Goal: Task Accomplishment & Management: Use online tool/utility

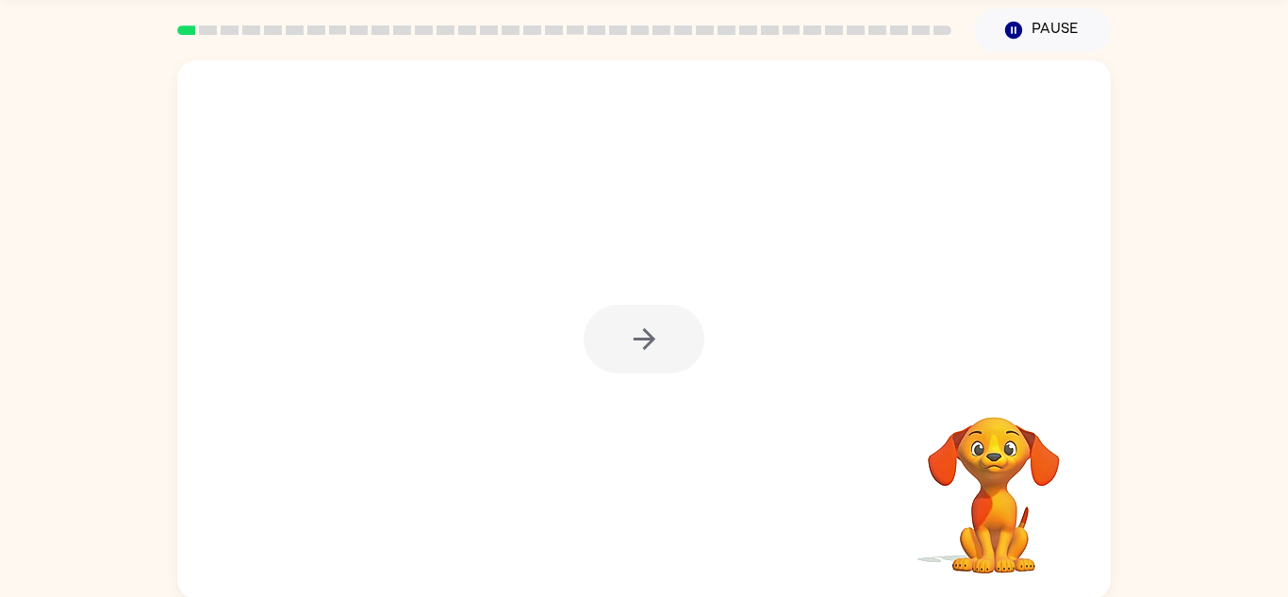
scroll to position [66, 0]
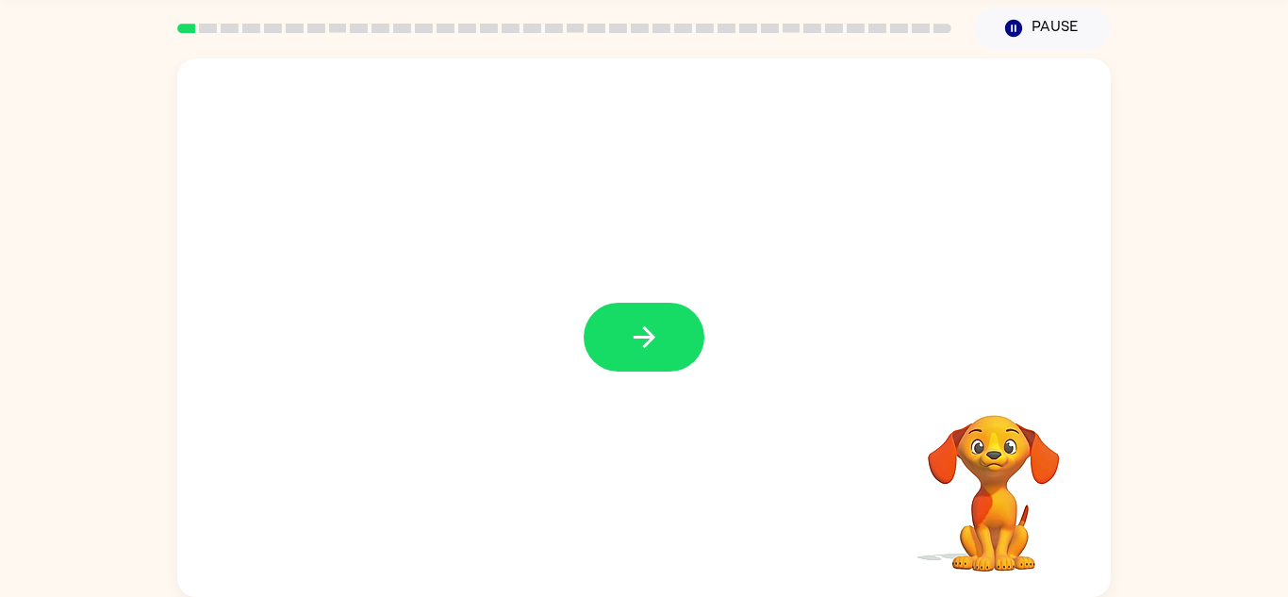
click at [639, 346] on icon "button" at bounding box center [644, 337] width 33 height 33
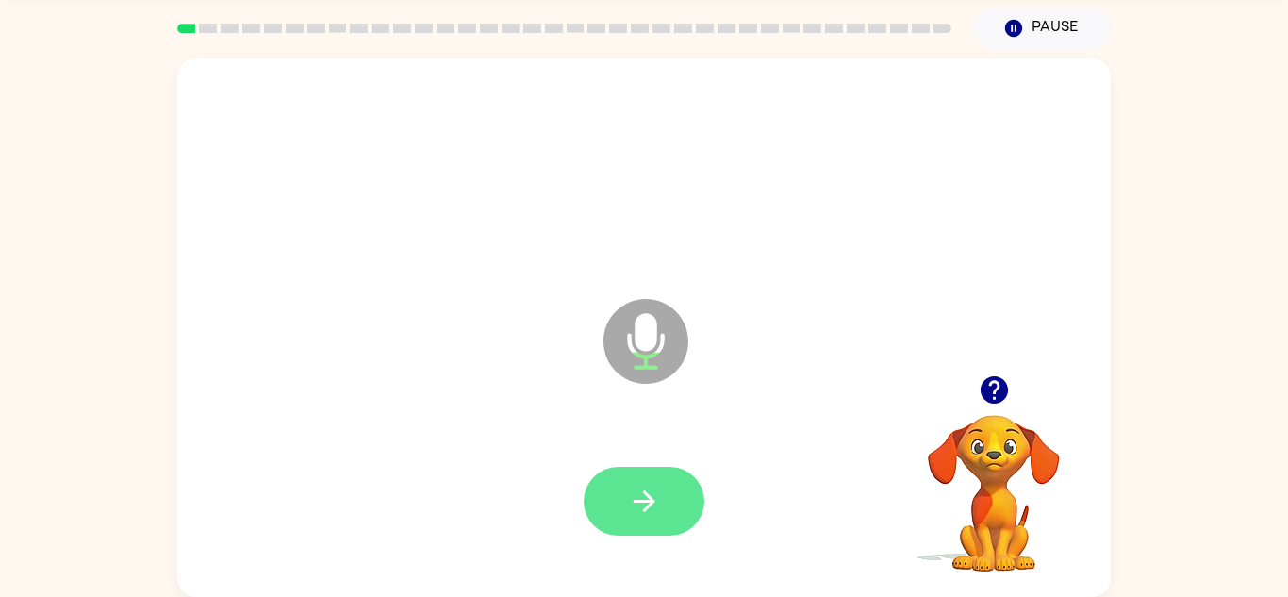
click at [651, 511] on icon "button" at bounding box center [644, 501] width 33 height 33
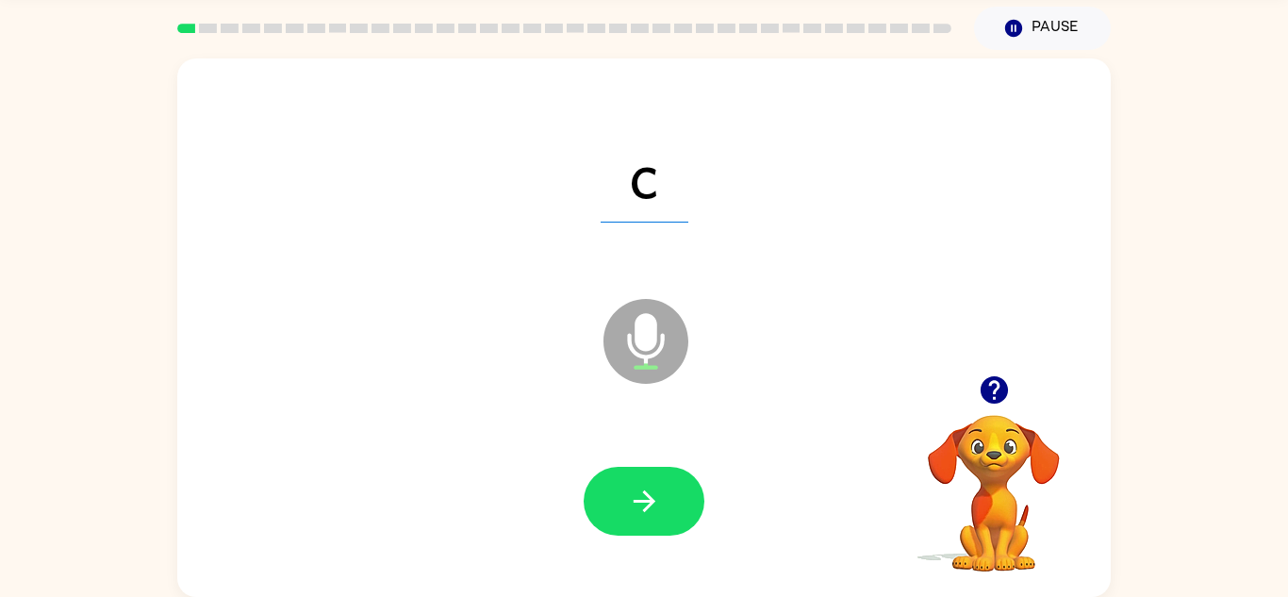
click at [993, 395] on icon "button" at bounding box center [993, 389] width 27 height 27
click at [667, 502] on button "button" at bounding box center [644, 501] width 121 height 69
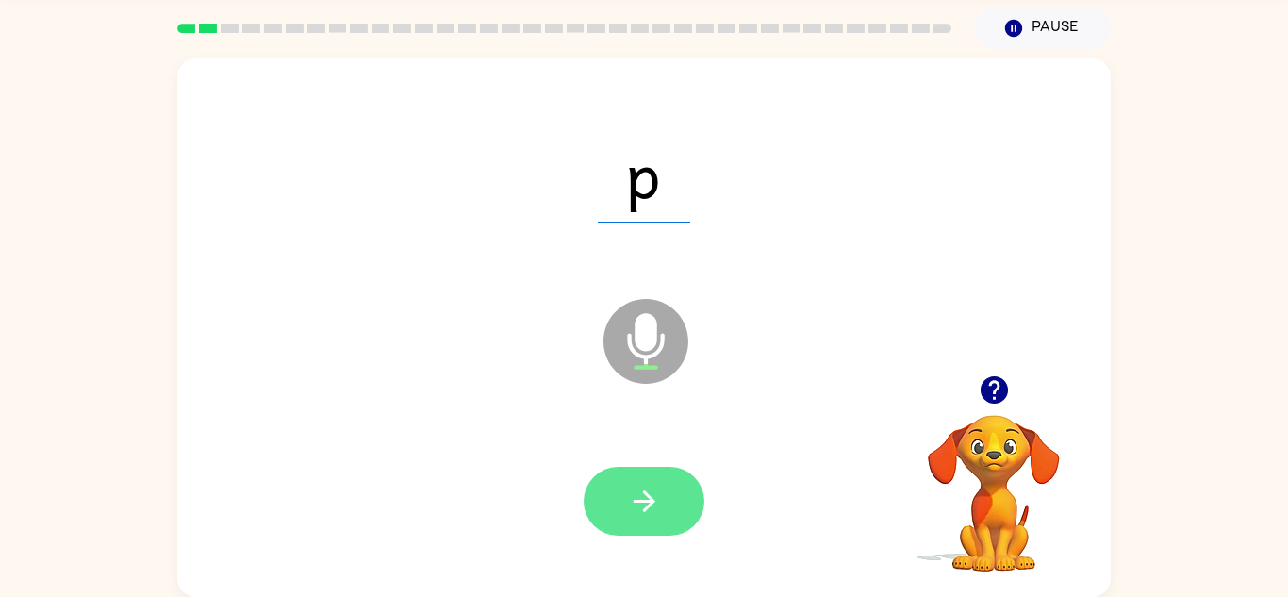
click at [656, 510] on icon "button" at bounding box center [644, 501] width 33 height 33
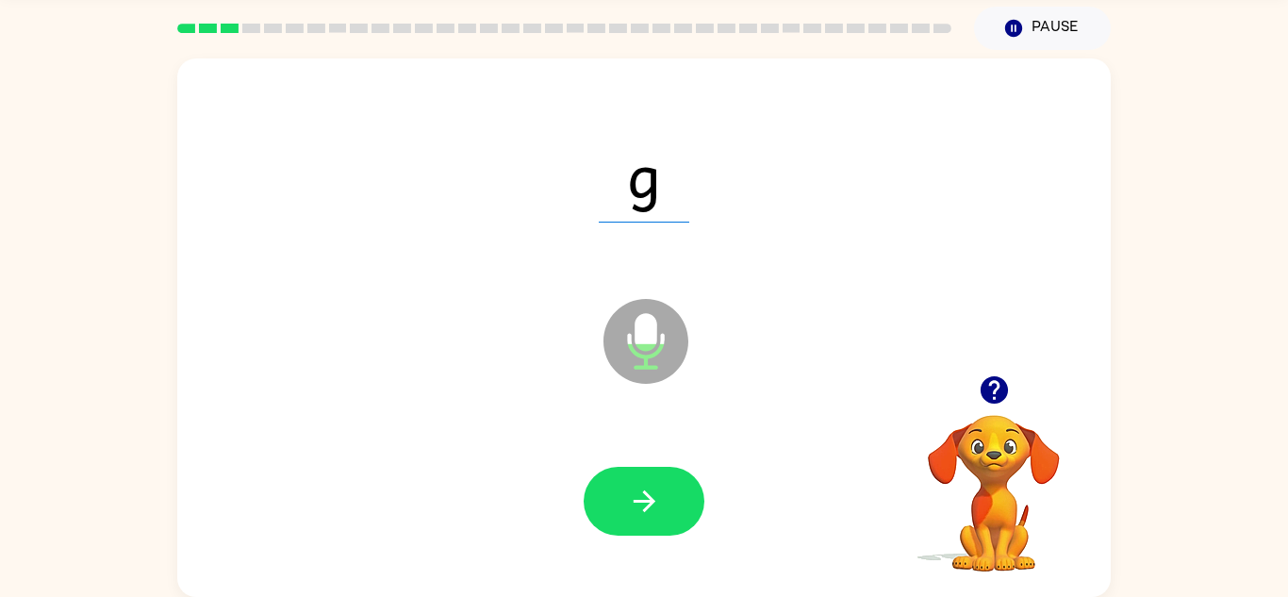
click at [656, 510] on icon "button" at bounding box center [644, 501] width 33 height 33
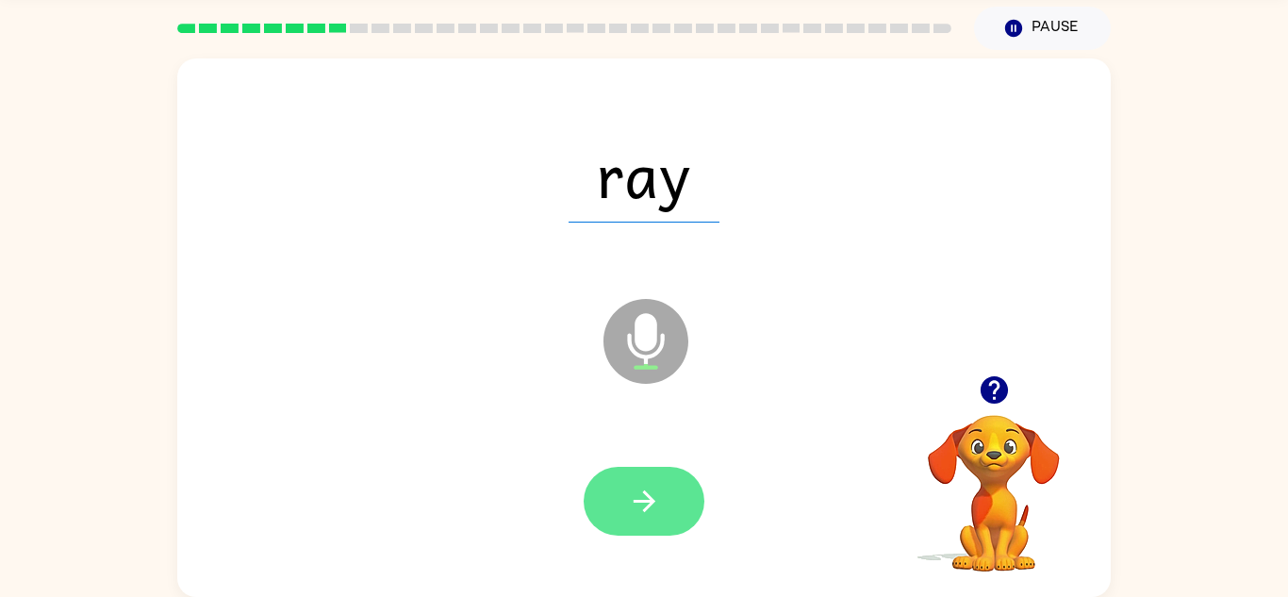
click at [633, 503] on icon "button" at bounding box center [644, 501] width 33 height 33
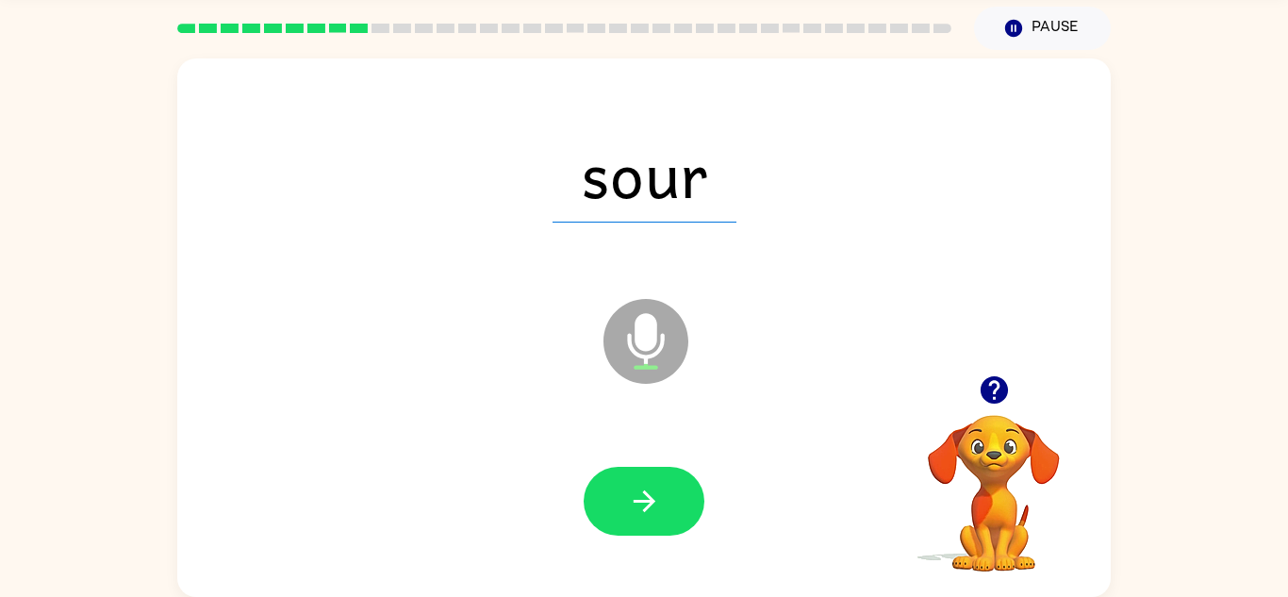
click at [633, 503] on icon "button" at bounding box center [644, 501] width 33 height 33
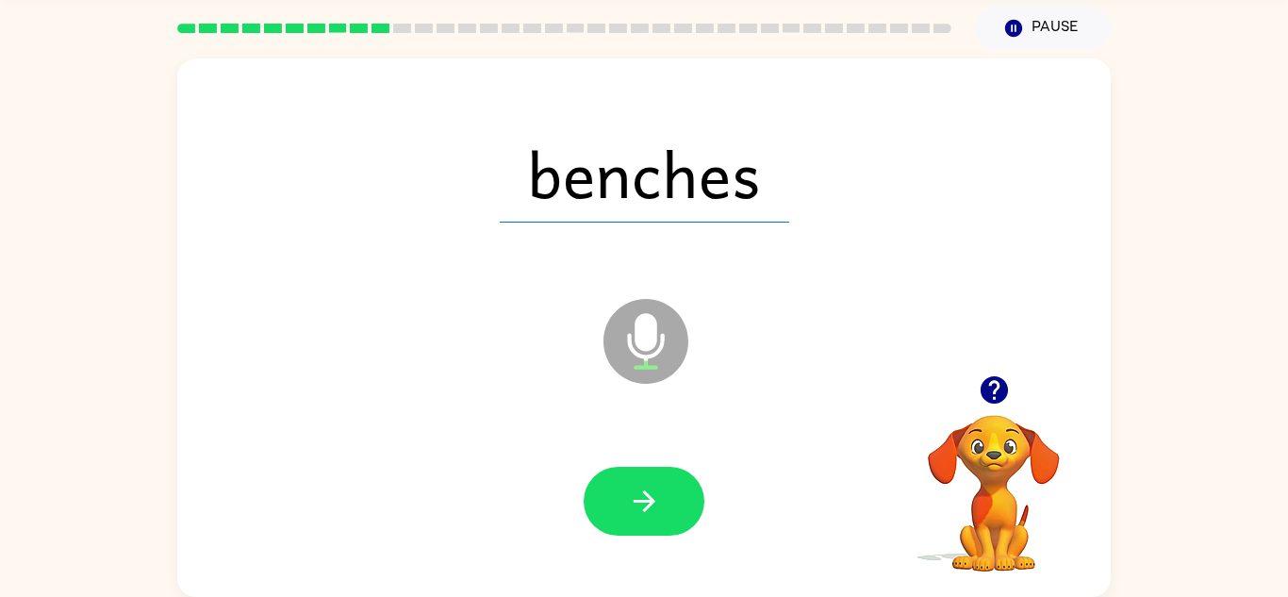
click at [633, 503] on icon "button" at bounding box center [644, 501] width 33 height 33
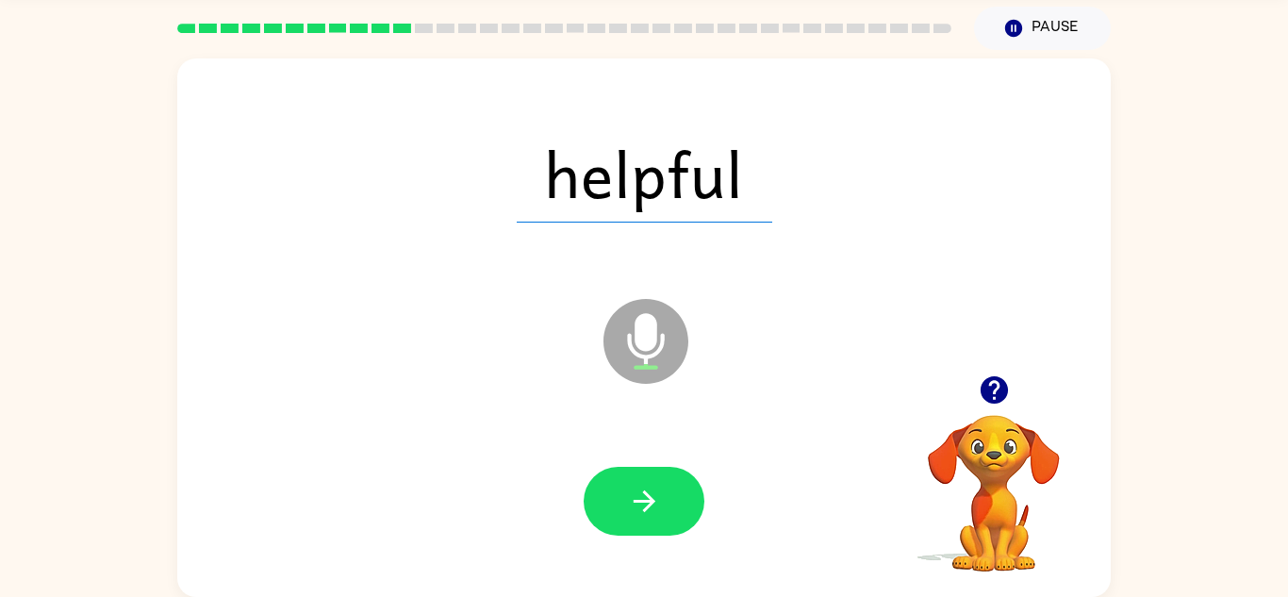
click at [633, 503] on icon "button" at bounding box center [644, 501] width 33 height 33
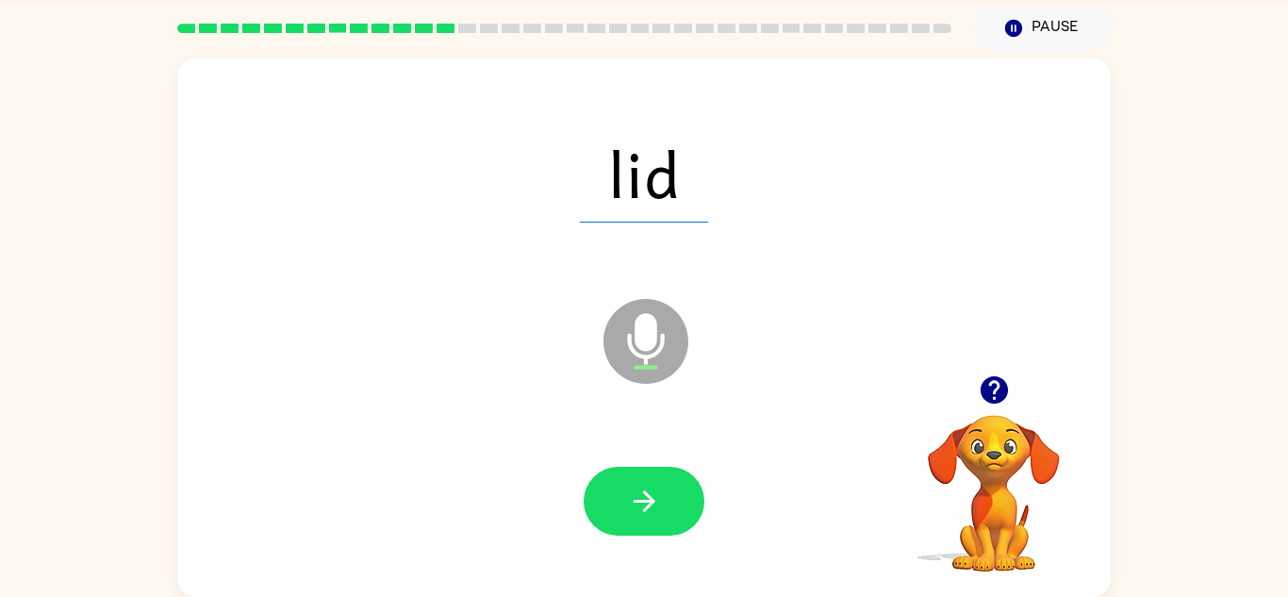
click at [633, 503] on icon "button" at bounding box center [644, 501] width 33 height 33
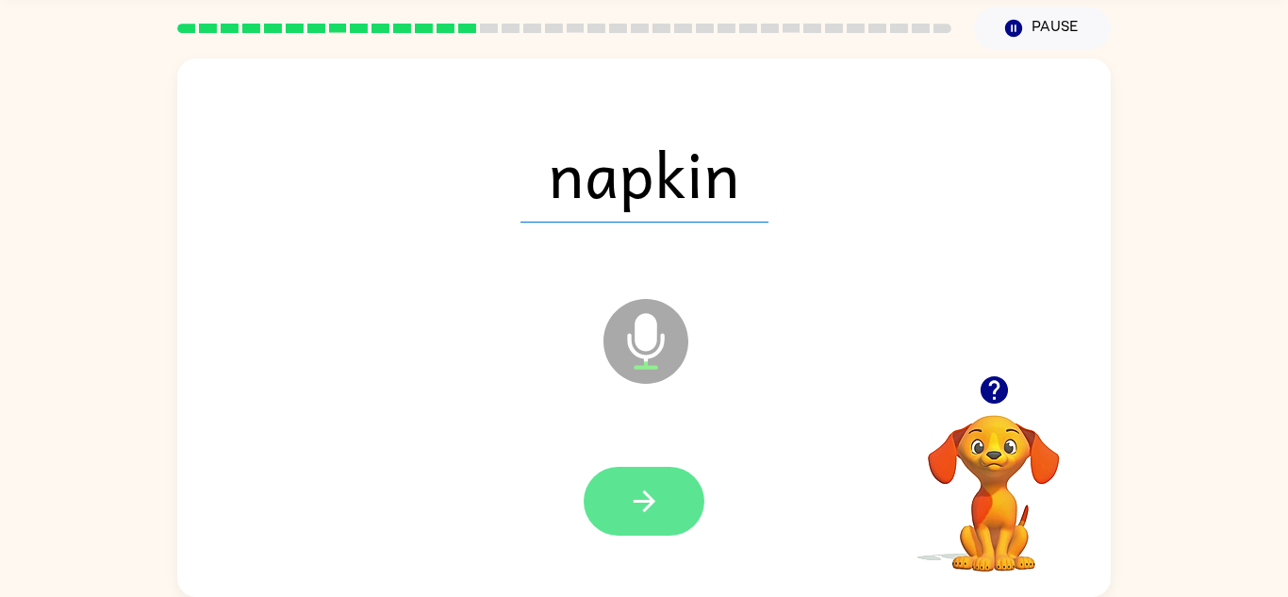
click at [641, 511] on icon "button" at bounding box center [644, 501] width 33 height 33
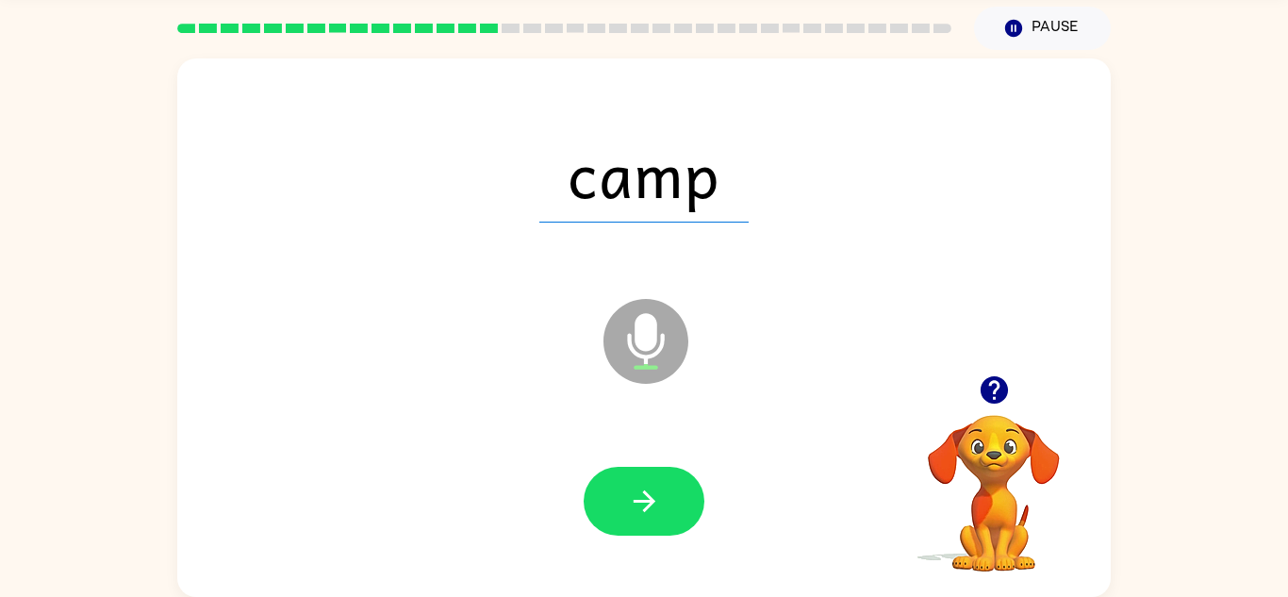
click at [641, 511] on icon "button" at bounding box center [644, 501] width 33 height 33
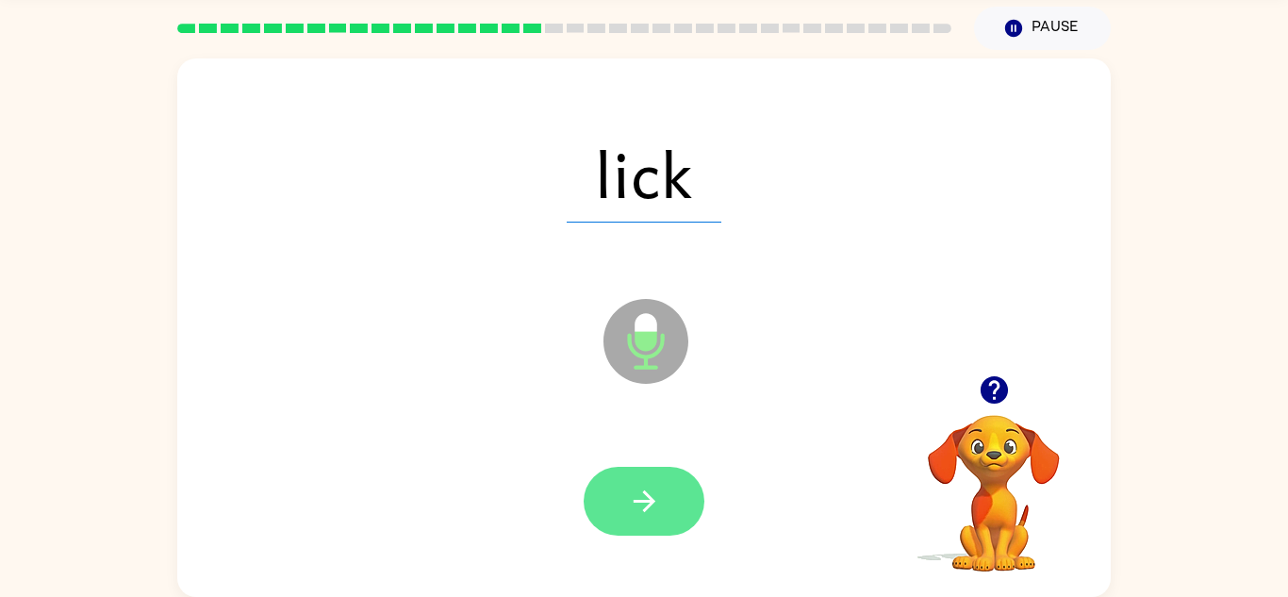
click at [649, 519] on button "button" at bounding box center [644, 501] width 121 height 69
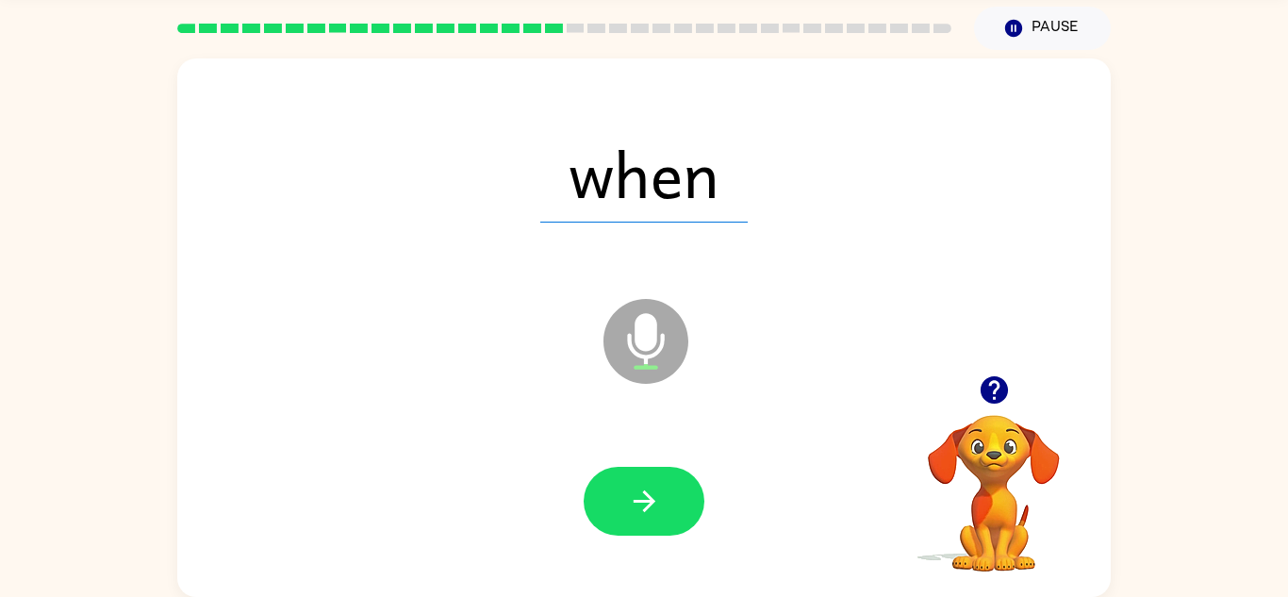
click at [649, 519] on button "button" at bounding box center [644, 501] width 121 height 69
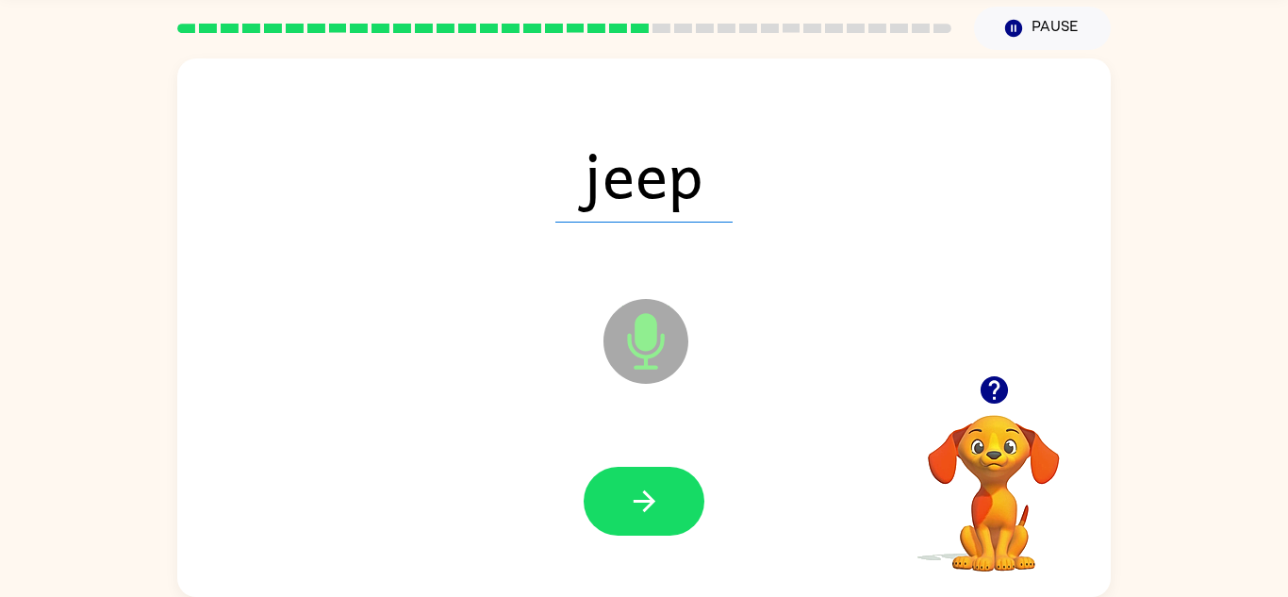
click at [649, 519] on button "button" at bounding box center [644, 501] width 121 height 69
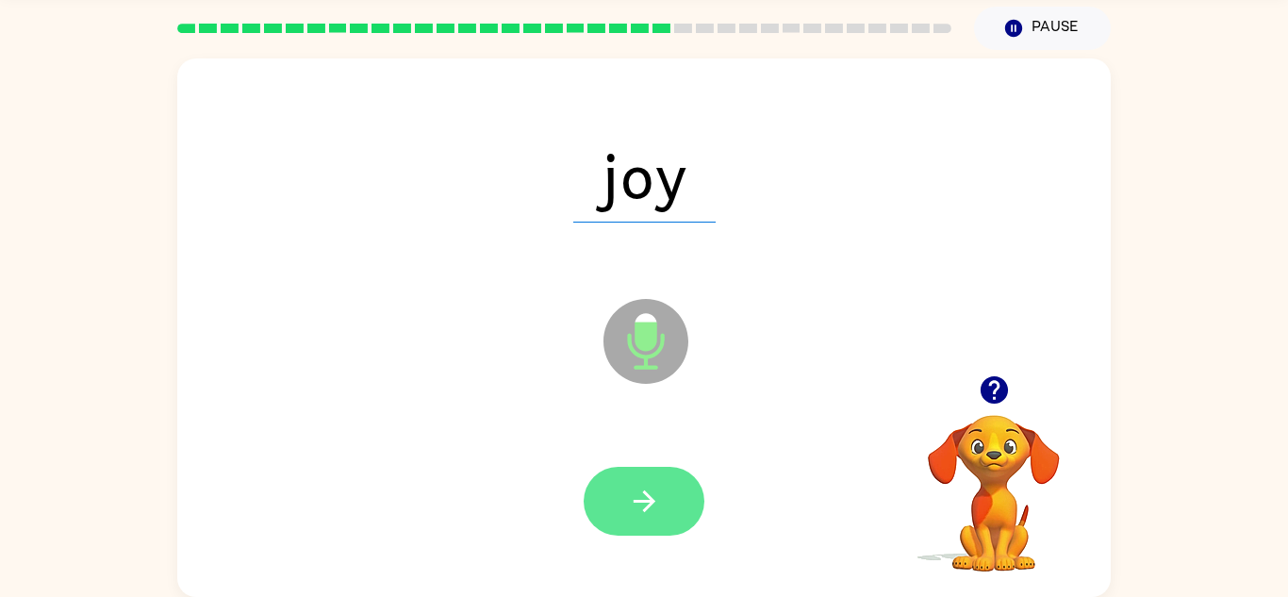
click at [655, 513] on icon "button" at bounding box center [644, 501] width 33 height 33
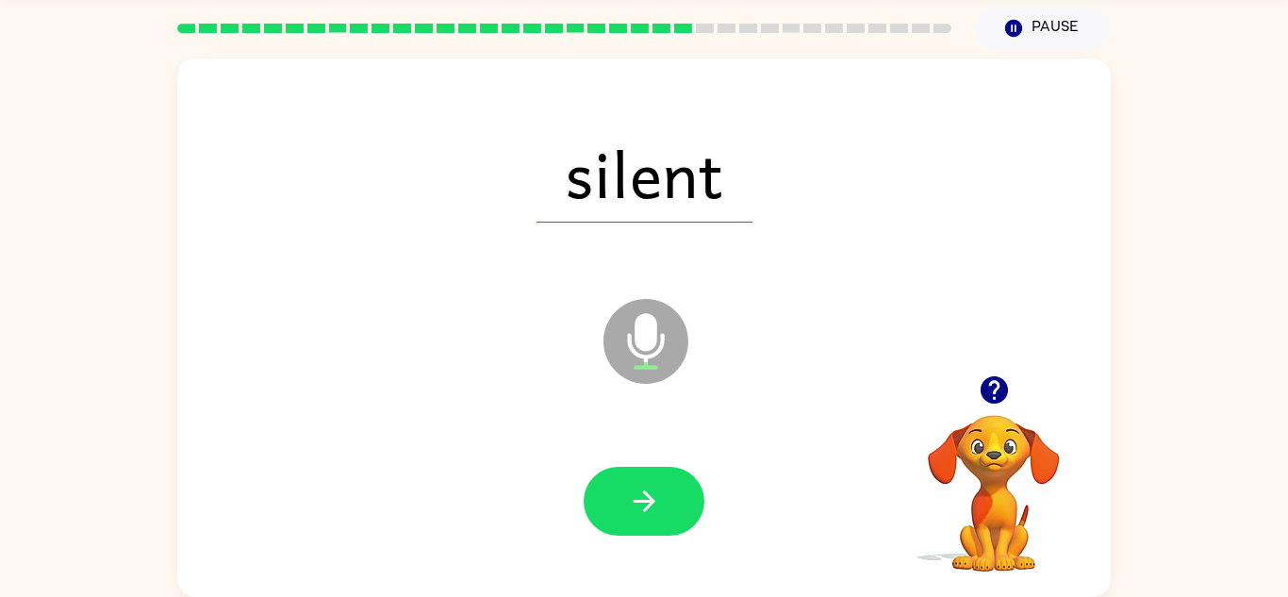
click at [655, 513] on icon "button" at bounding box center [644, 501] width 33 height 33
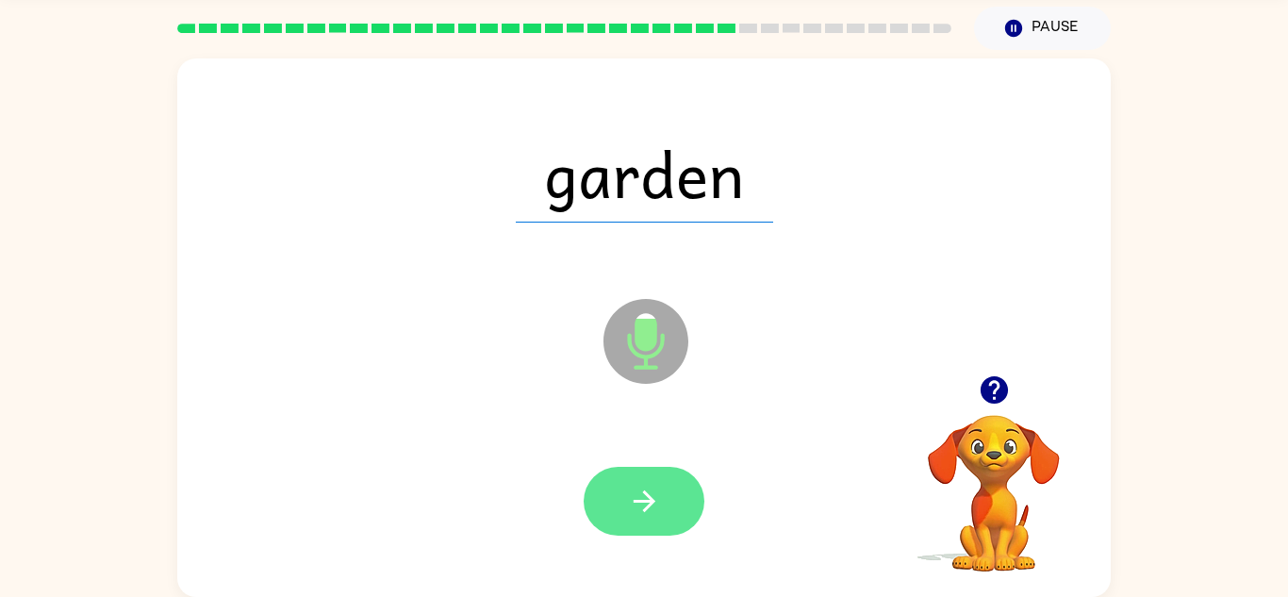
click at [678, 518] on button "button" at bounding box center [644, 501] width 121 height 69
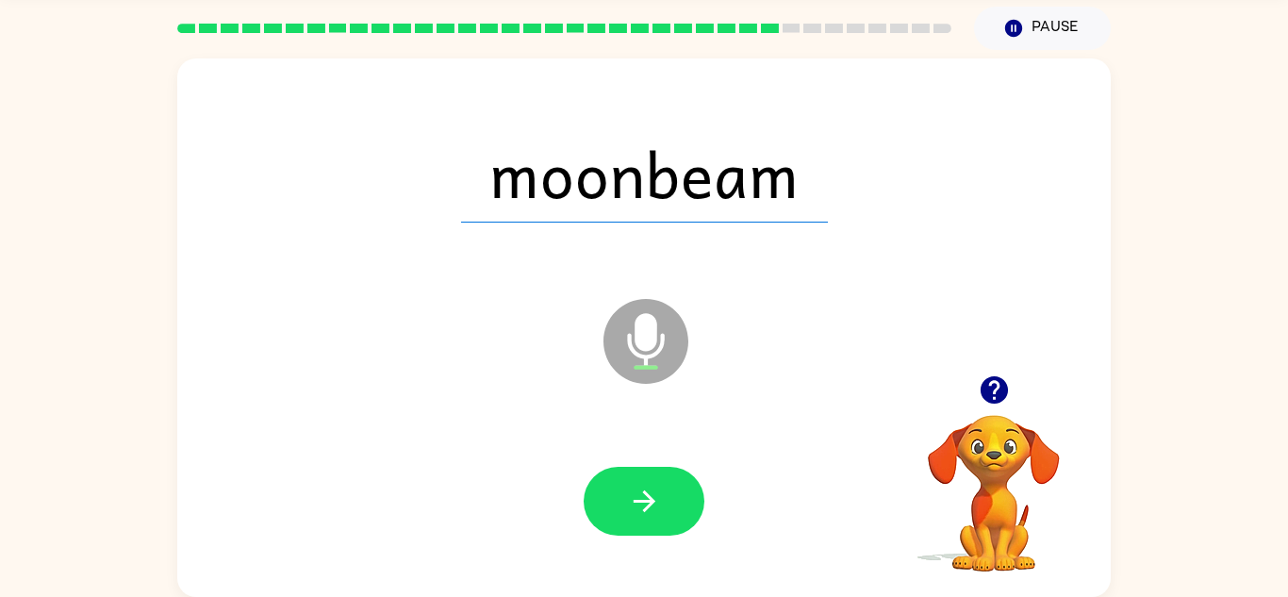
click at [683, 516] on button "button" at bounding box center [644, 501] width 121 height 69
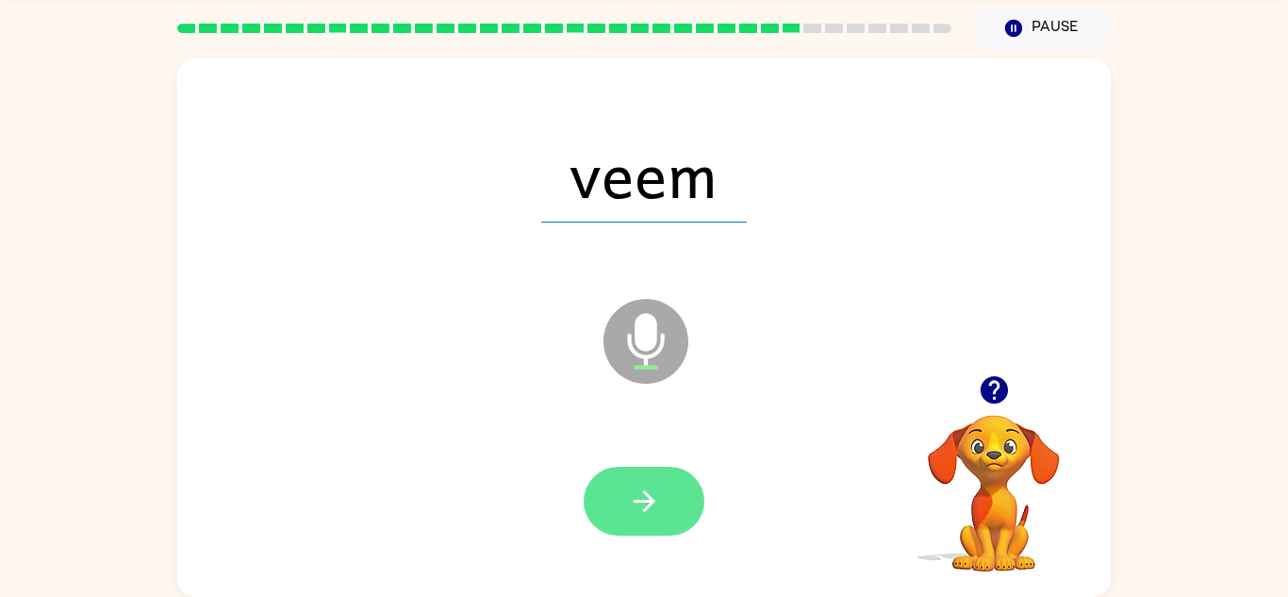
click at [650, 486] on icon "button" at bounding box center [644, 501] width 33 height 33
click at [665, 506] on button "button" at bounding box center [644, 501] width 121 height 69
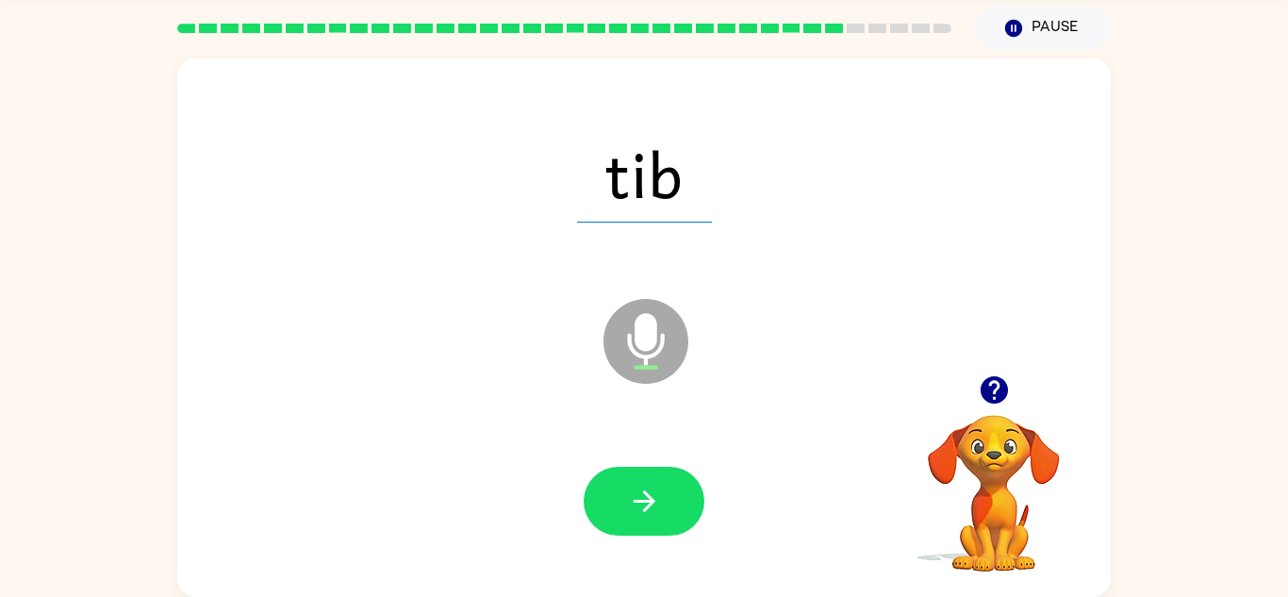
click at [665, 506] on button "button" at bounding box center [644, 501] width 121 height 69
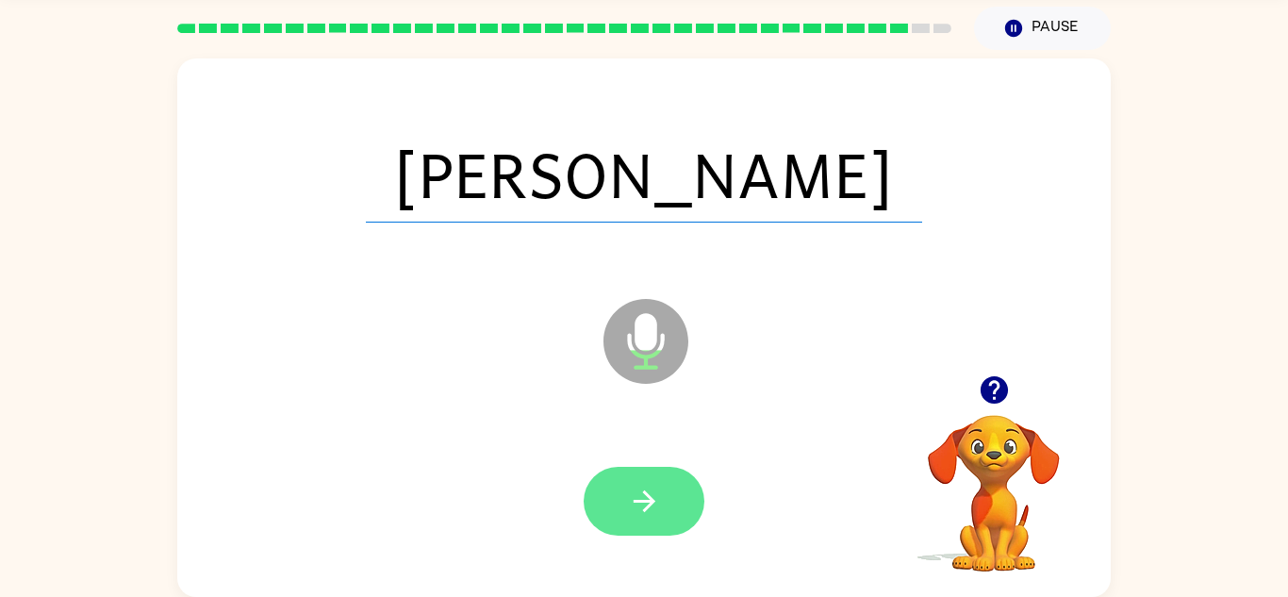
click at [653, 509] on icon "button" at bounding box center [644, 501] width 33 height 33
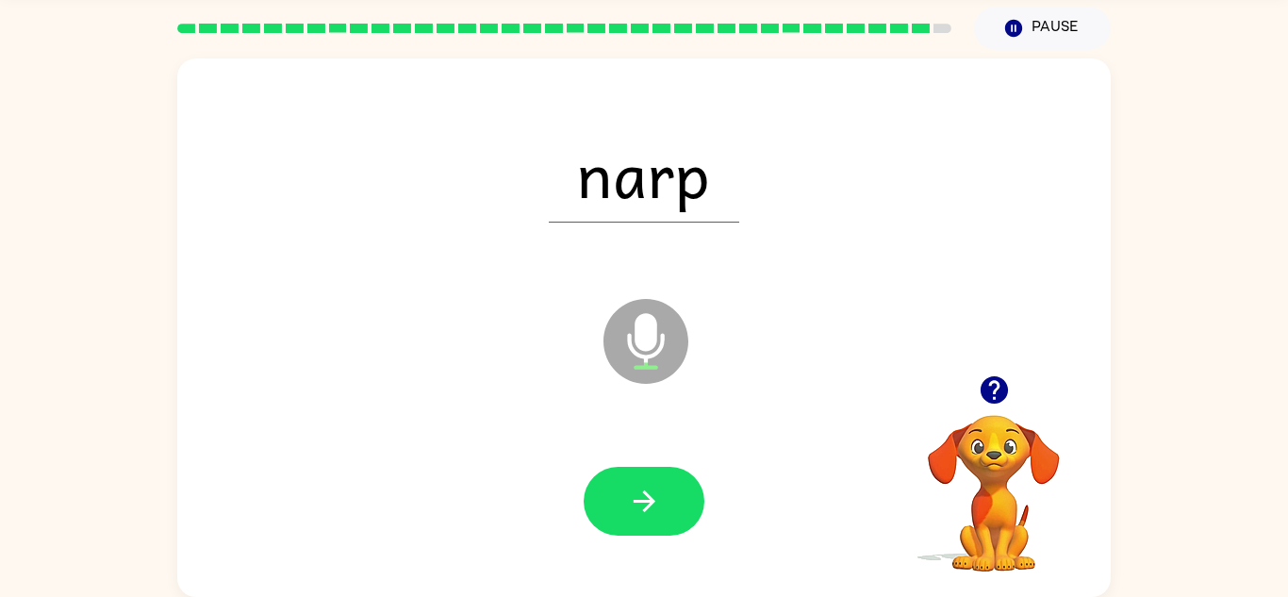
click at [653, 509] on icon "button" at bounding box center [644, 501] width 33 height 33
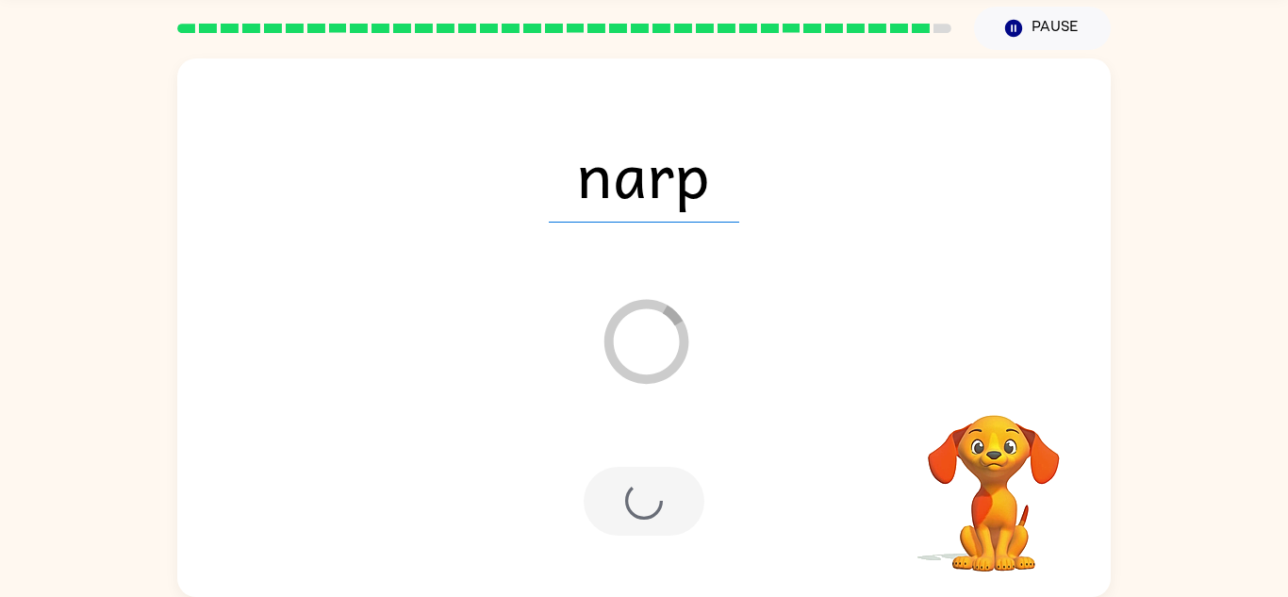
scroll to position [32, 0]
